Goal: Transaction & Acquisition: Book appointment/travel/reservation

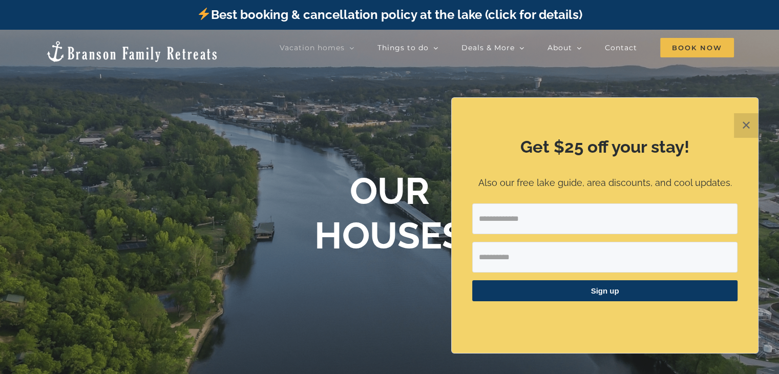
click at [742, 117] on button "✕" at bounding box center [746, 125] width 25 height 25
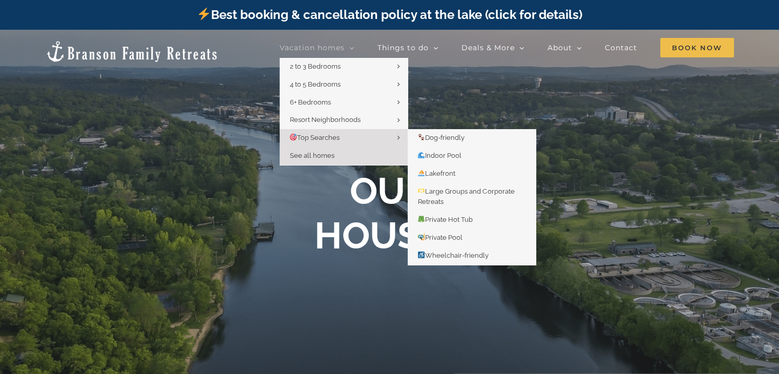
click at [345, 132] on link "Top Searches" at bounding box center [344, 138] width 128 height 18
click at [443, 134] on span "Dog-friendly" at bounding box center [441, 138] width 47 height 8
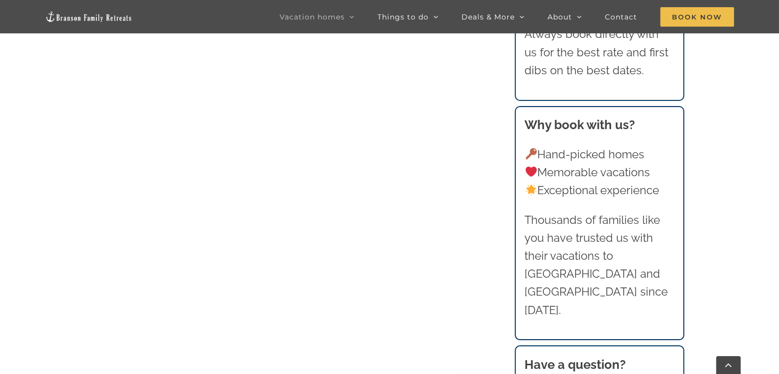
scroll to position [477, 0]
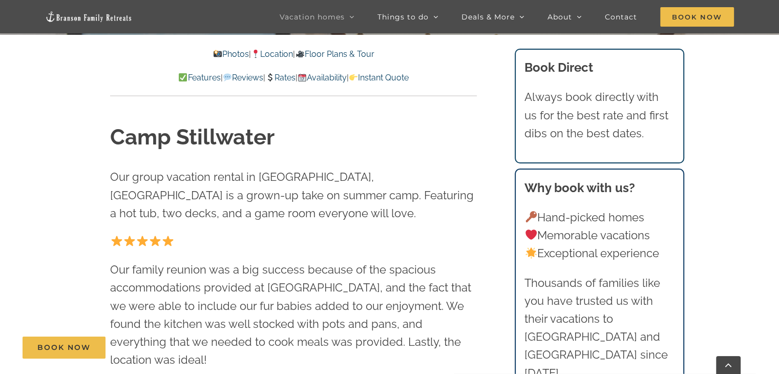
scroll to position [368, 0]
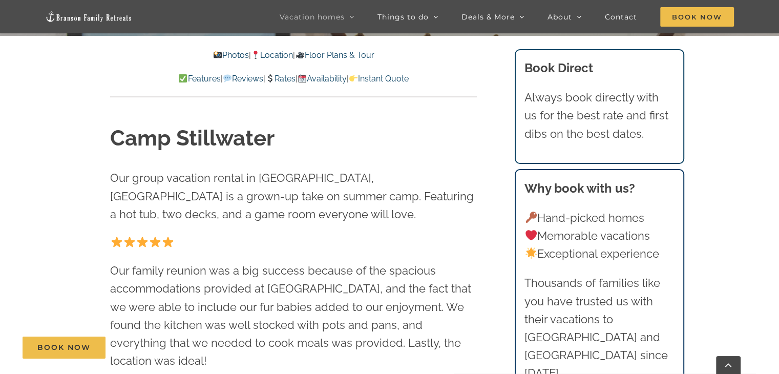
click at [285, 81] on link "Rates" at bounding box center [280, 79] width 30 height 10
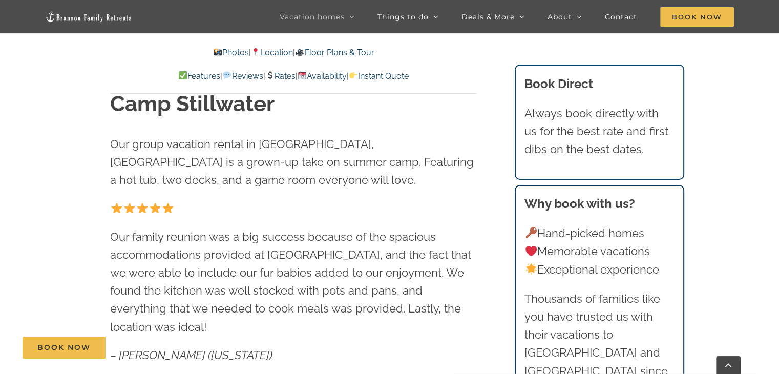
scroll to position [390, 0]
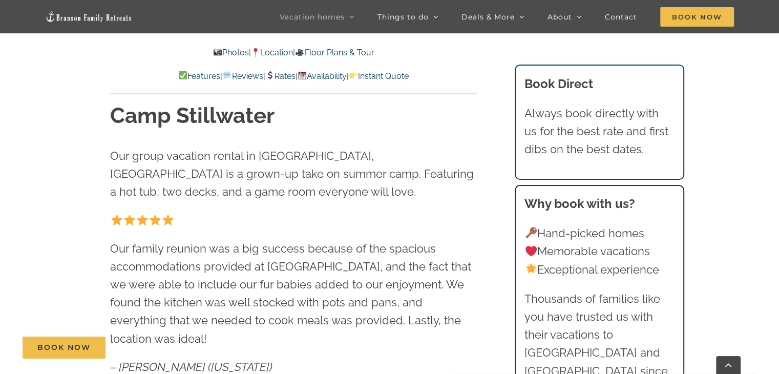
click at [387, 72] on link "Instant Quote" at bounding box center [379, 76] width 60 height 10
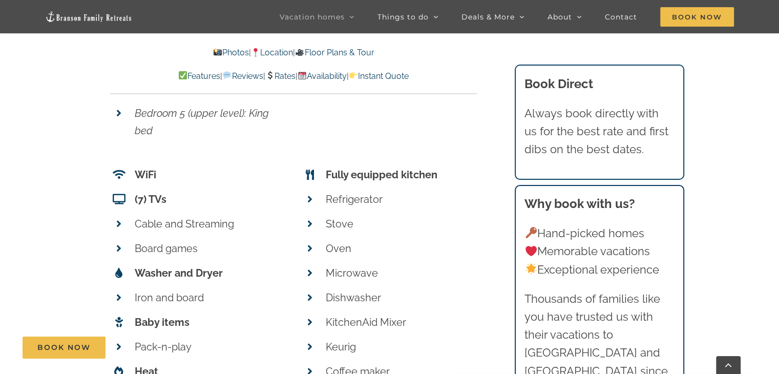
scroll to position [4485, 0]
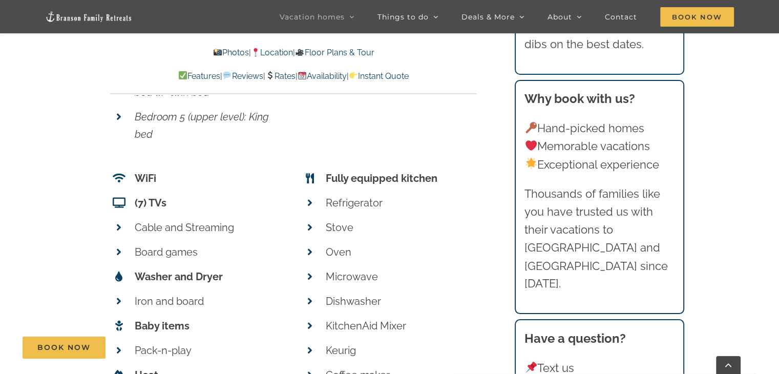
scroll to position [6546, 0]
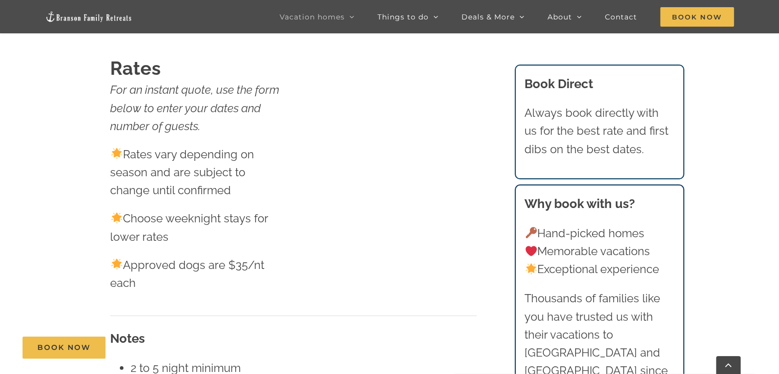
scroll to position [368, 0]
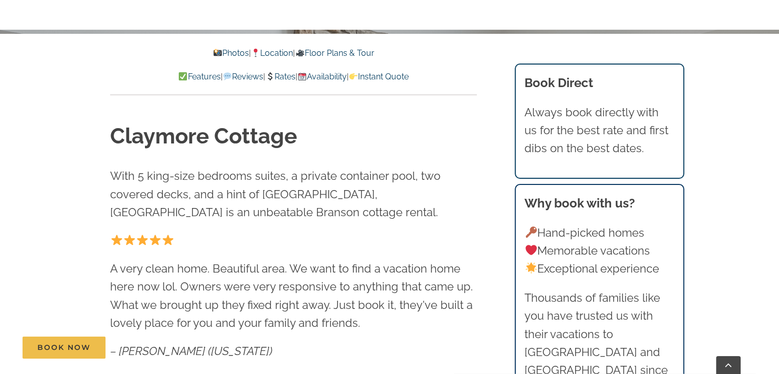
scroll to position [374, 0]
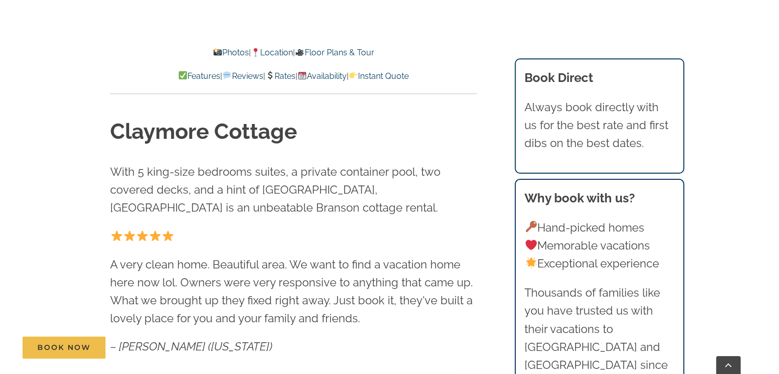
click at [404, 74] on link "Instant Quote" at bounding box center [379, 76] width 60 height 10
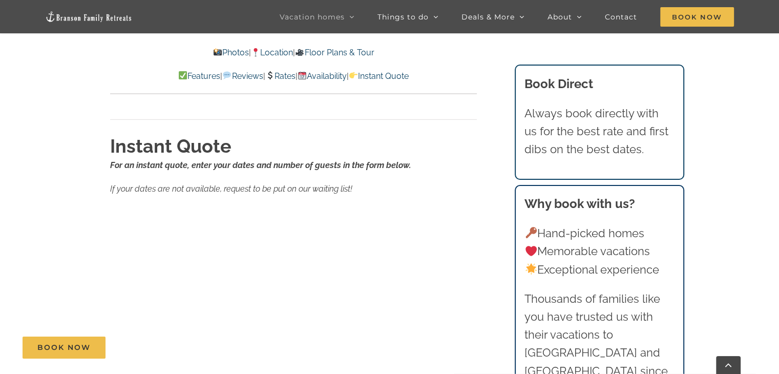
scroll to position [6980, 0]
click at [405, 74] on link "Instant Quote" at bounding box center [379, 76] width 60 height 10
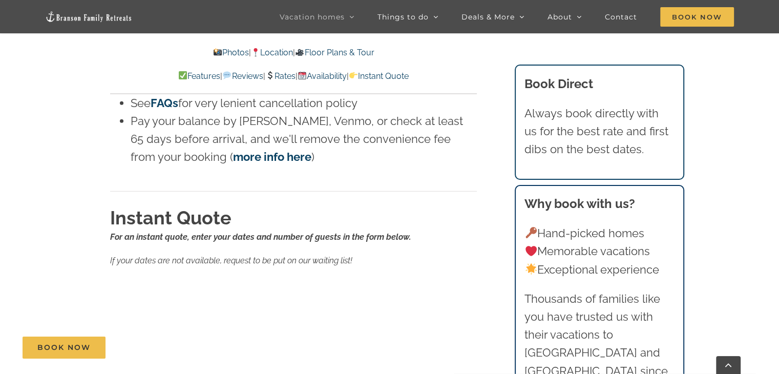
scroll to position [374, 0]
